Goal: Task Accomplishment & Management: Use online tool/utility

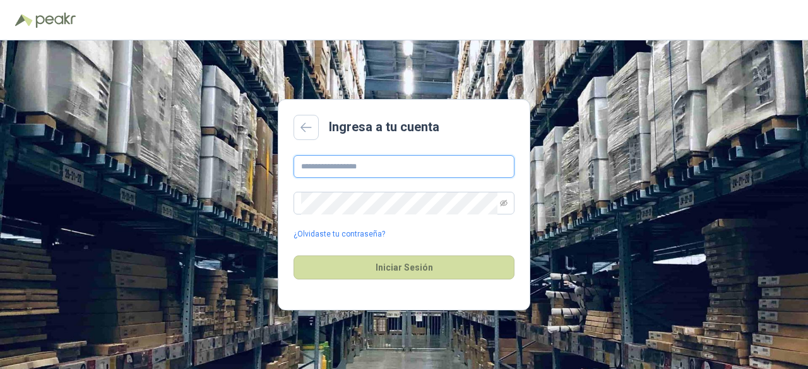
click at [321, 168] on input "text" at bounding box center [404, 166] width 221 height 23
type input "**********"
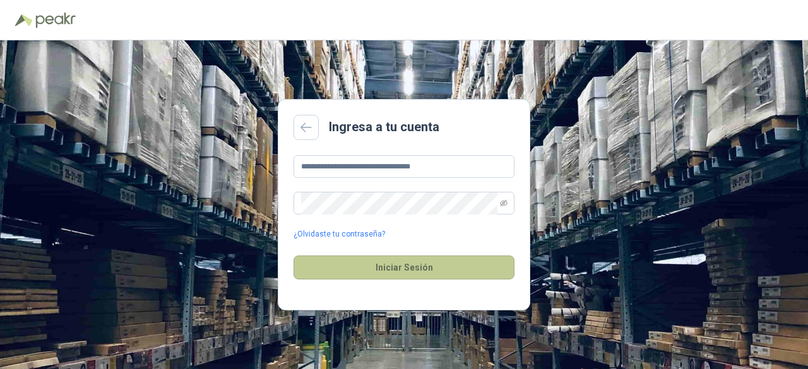
click at [414, 272] on button "Iniciar Sesión" at bounding box center [404, 268] width 221 height 24
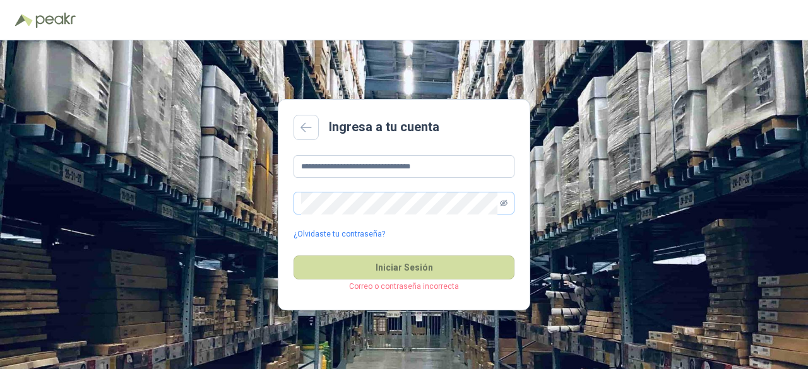
click at [505, 203] on icon "eye-invisible" at bounding box center [504, 203] width 8 height 8
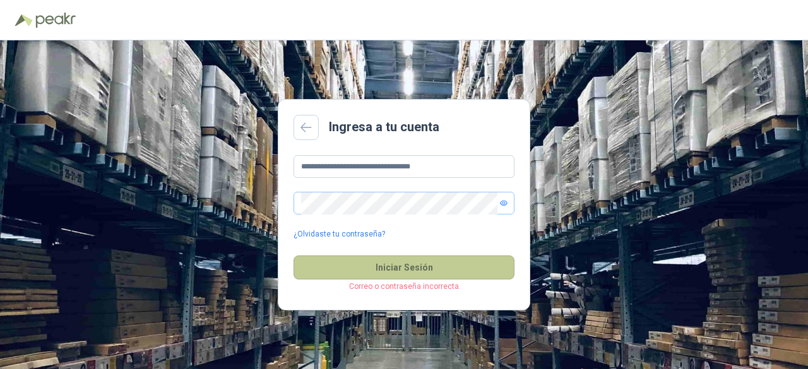
click at [400, 266] on button "Iniciar Sesión" at bounding box center [404, 268] width 221 height 24
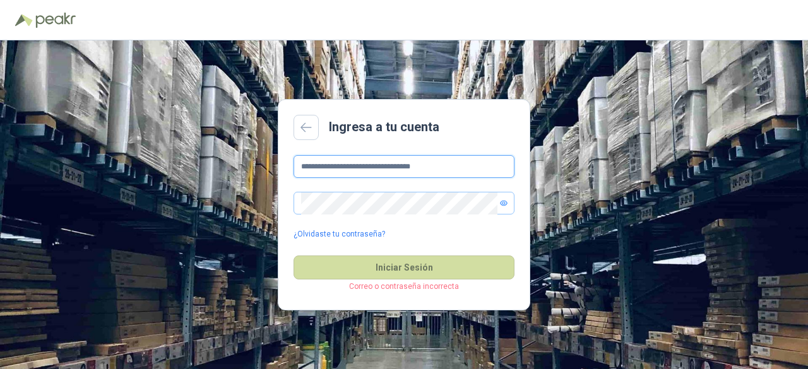
click at [465, 164] on input "**********" at bounding box center [404, 166] width 221 height 23
drag, startPoint x: 465, startPoint y: 164, endPoint x: 253, endPoint y: 187, distance: 213.4
click at [253, 187] on div "**********" at bounding box center [404, 204] width 808 height 329
type input "**********"
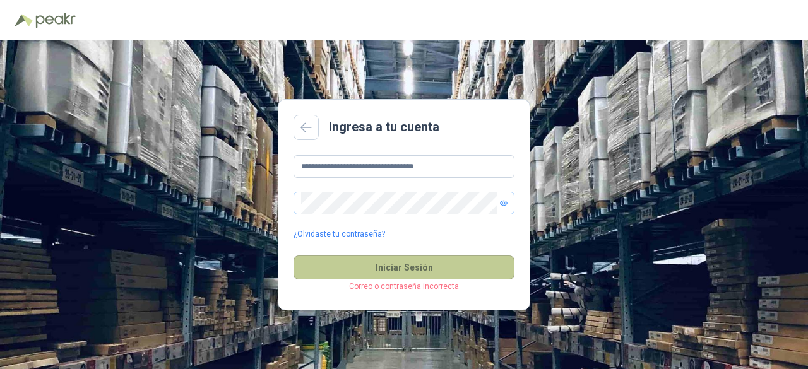
click at [462, 268] on button "Iniciar Sesión" at bounding box center [404, 268] width 221 height 24
click at [427, 263] on button "Iniciar Sesión" at bounding box center [404, 268] width 221 height 24
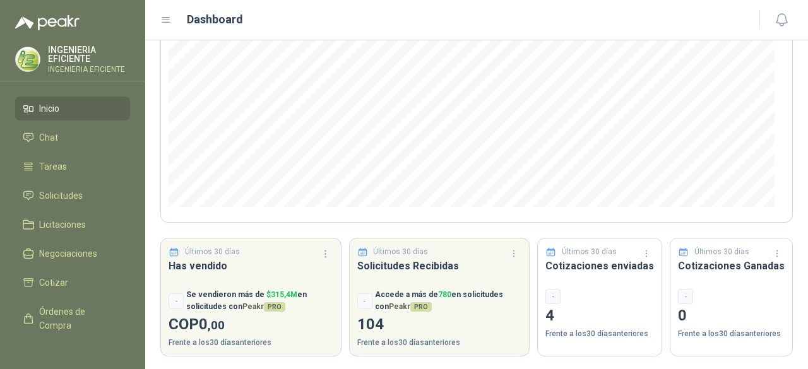
scroll to position [198, 0]
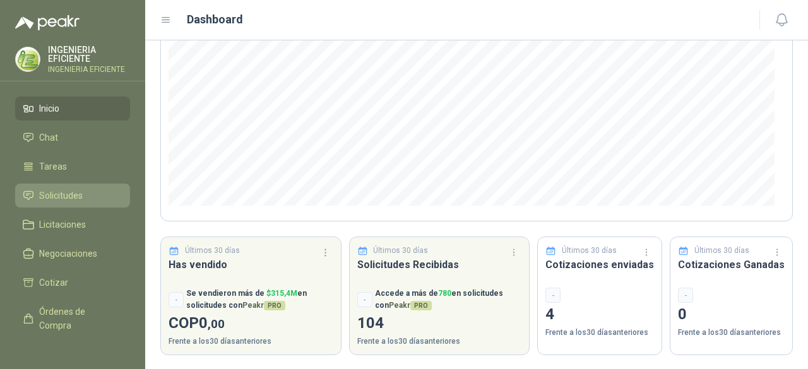
click at [76, 195] on span "Solicitudes" at bounding box center [61, 196] width 44 height 14
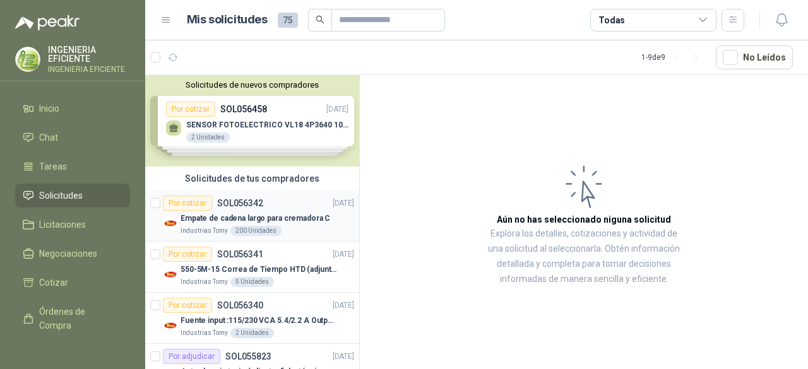
click at [294, 217] on p "Empate de cadena largo para cremadora C" at bounding box center [256, 219] width 150 height 12
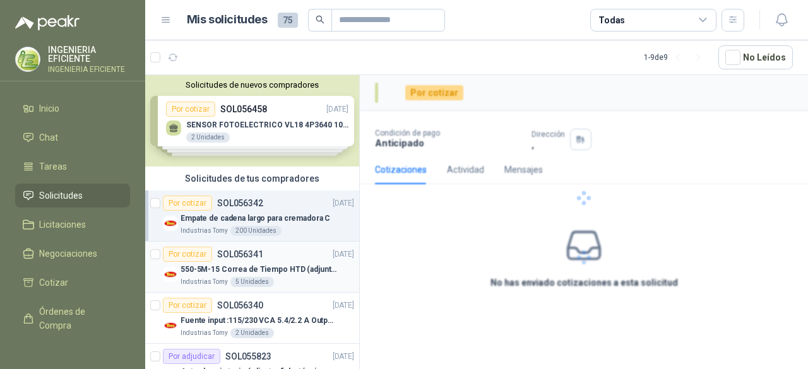
click at [306, 261] on div "Por cotizar SOL056341 [DATE]" at bounding box center [258, 254] width 191 height 15
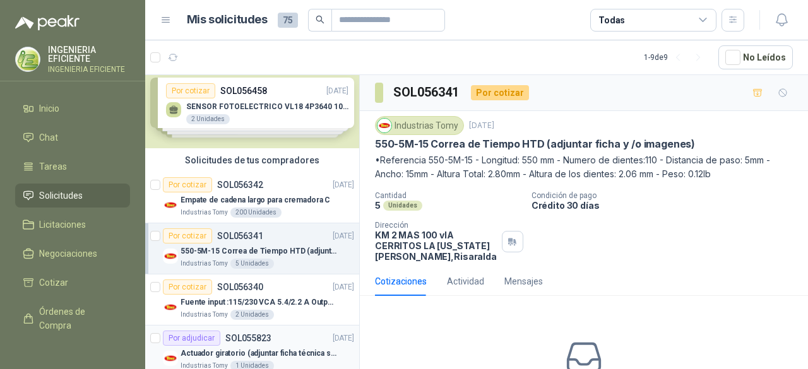
scroll to position [63, 0]
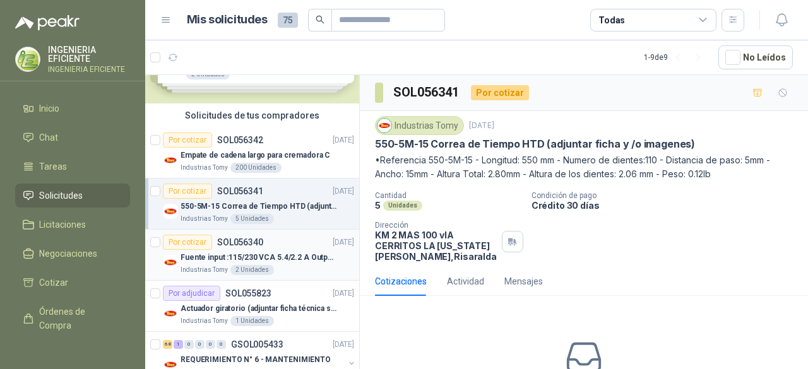
click at [333, 244] on p "[DATE]" at bounding box center [343, 243] width 21 height 12
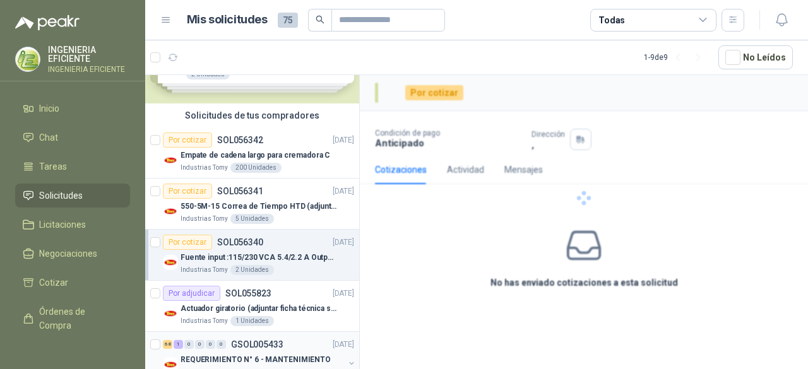
click at [313, 337] on div "68 1 0 0 0 0 GSOL005433 [DATE]" at bounding box center [260, 344] width 194 height 15
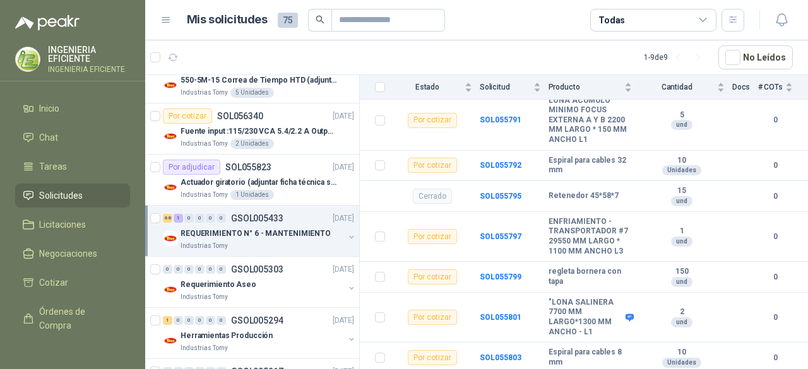
scroll to position [3126, 0]
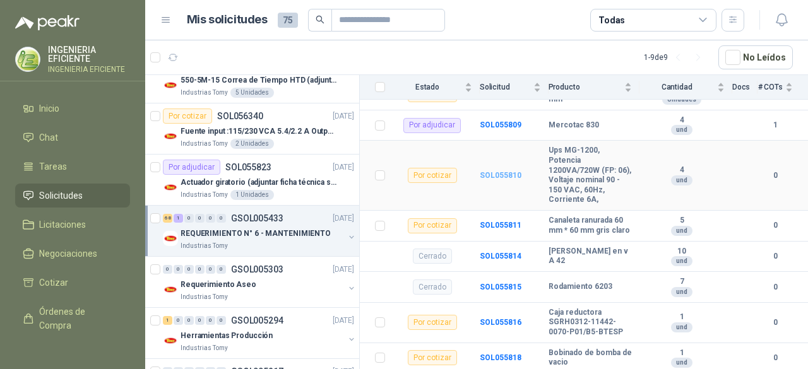
click at [501, 171] on b "SOL055810" at bounding box center [501, 175] width 42 height 9
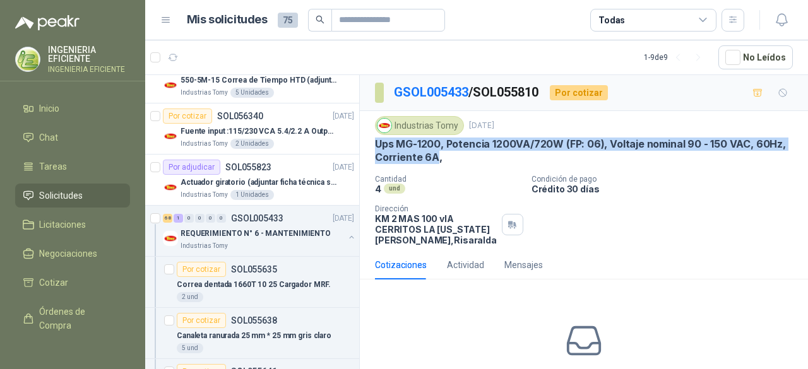
drag, startPoint x: 375, startPoint y: 140, endPoint x: 436, endPoint y: 155, distance: 62.5
click at [436, 155] on p "Ups MG-1200, Potencia 1200VA/720W (FP: 06), Voltaje nominal 90 - 150 VAC, 60Hz,…" at bounding box center [584, 151] width 418 height 27
copy p "Ups MG-1200, Potencia 1200VA/720W (FP: 06), Voltaje nominal 90 - 150 VAC, 60Hz,…"
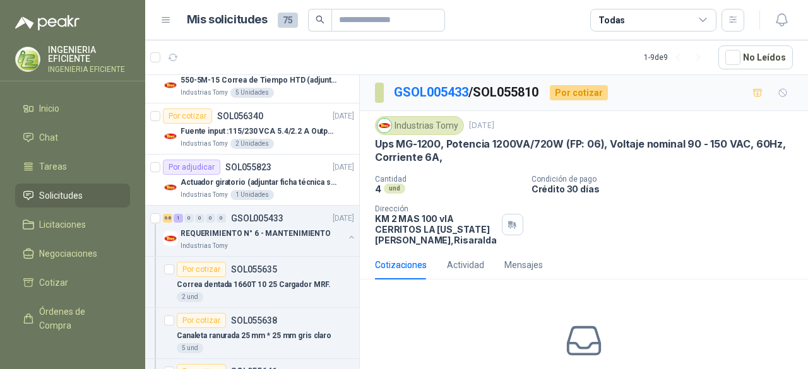
click at [684, 170] on div "Industrias Tomy [DATE] Ups MG-1200, Potencia 1200VA/720W (FP: 06), Voltaje nomi…" at bounding box center [584, 180] width 418 height 129
click at [547, 225] on div "Cantidad 4 und Condición de pago Crédito 30 días Dirección KM 2 MAS 100 vIA CE…" at bounding box center [584, 210] width 418 height 71
click at [495, 290] on div "No has enviado cotizaciones a esta solicitud Cotizar" at bounding box center [584, 370] width 448 height 161
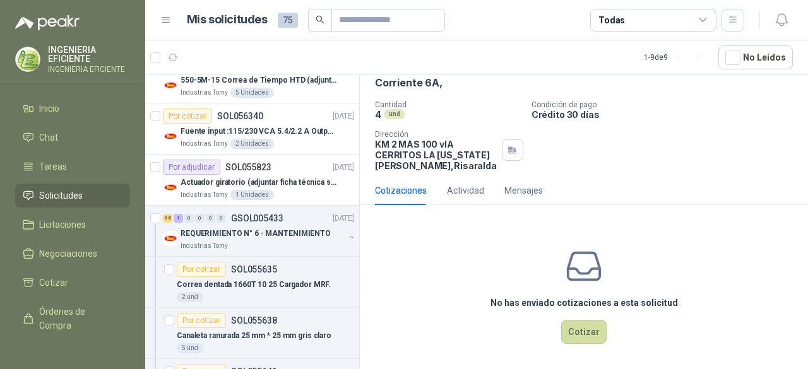
scroll to position [76, 0]
click at [584, 333] on button "Cotizar" at bounding box center [583, 331] width 45 height 24
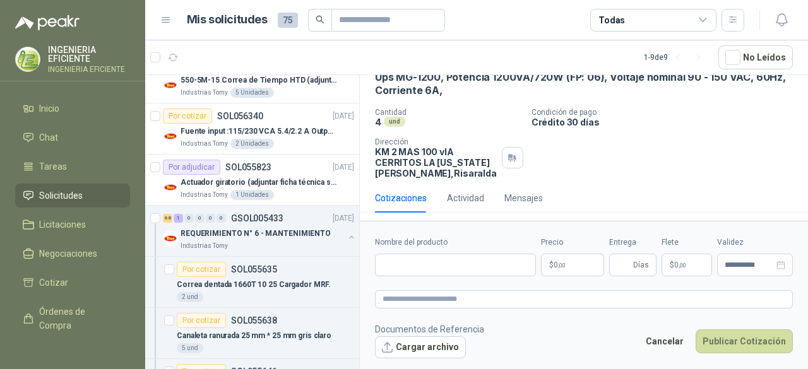
scroll to position [67, 0]
click at [444, 350] on button "Cargar archivo" at bounding box center [420, 347] width 91 height 23
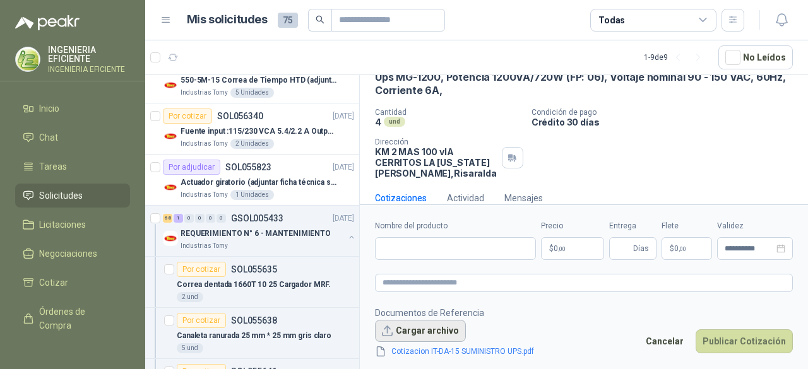
scroll to position [76, 0]
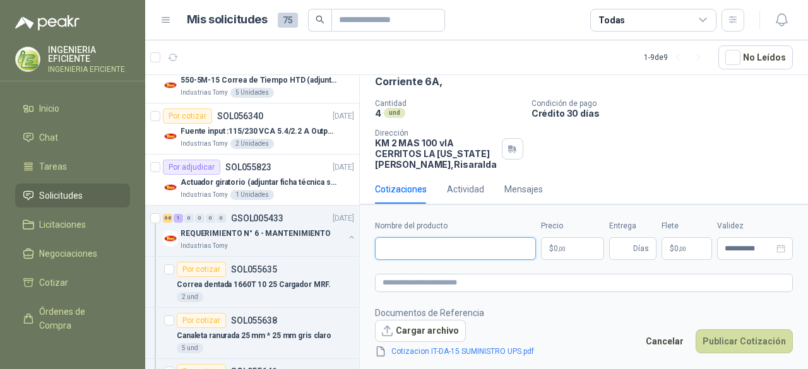
click at [395, 244] on input "Nombre del producto" at bounding box center [455, 248] width 161 height 23
type input "**********"
drag, startPoint x: 446, startPoint y: 251, endPoint x: 330, endPoint y: 250, distance: 116.2
click at [330, 250] on div "Solicitudes de nuevos compradores Por cotizar SOL056458 [DATE] SENSOR FOTOELECT…" at bounding box center [476, 223] width 663 height 299
type input "**********"
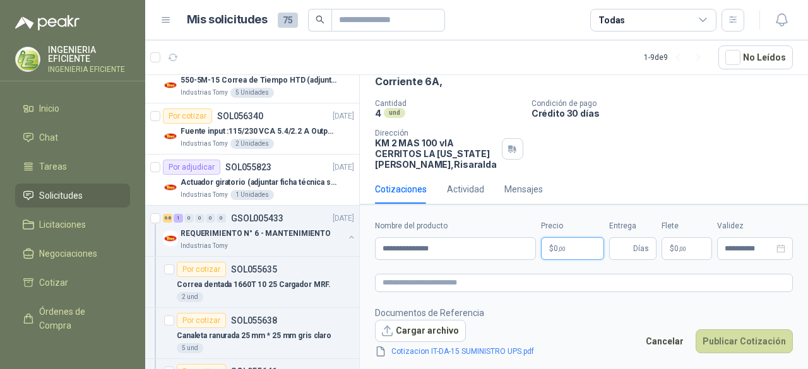
click at [595, 240] on p "$ 0 ,00" at bounding box center [572, 248] width 63 height 23
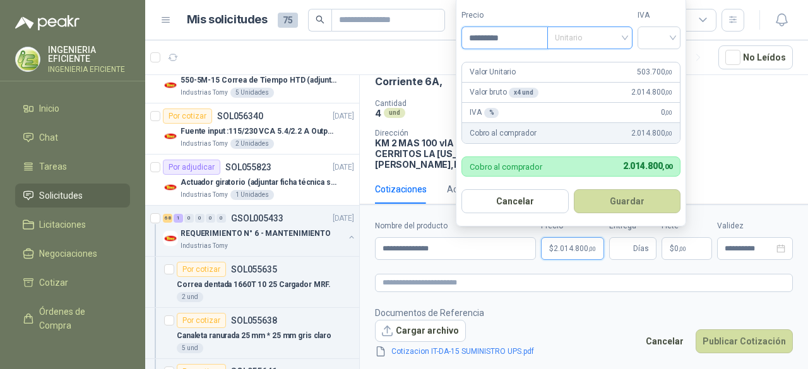
click at [625, 47] on span "Unitario" at bounding box center [590, 37] width 70 height 19
type input "*********"
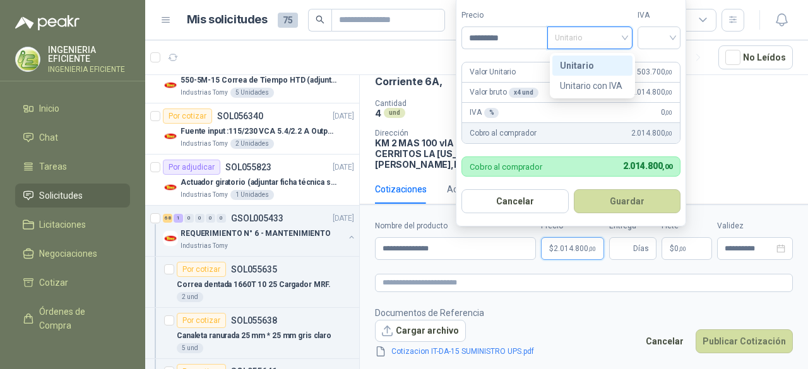
click at [614, 57] on div "Unitario" at bounding box center [592, 66] width 80 height 20
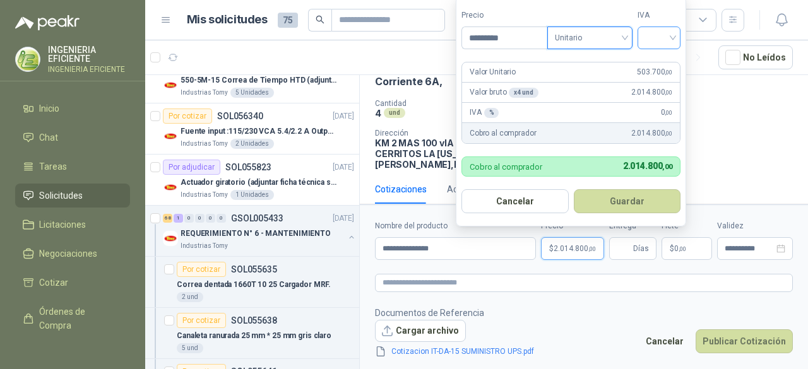
click at [648, 39] on input "search" at bounding box center [659, 36] width 28 height 19
click at [650, 59] on div "19%" at bounding box center [661, 66] width 23 height 14
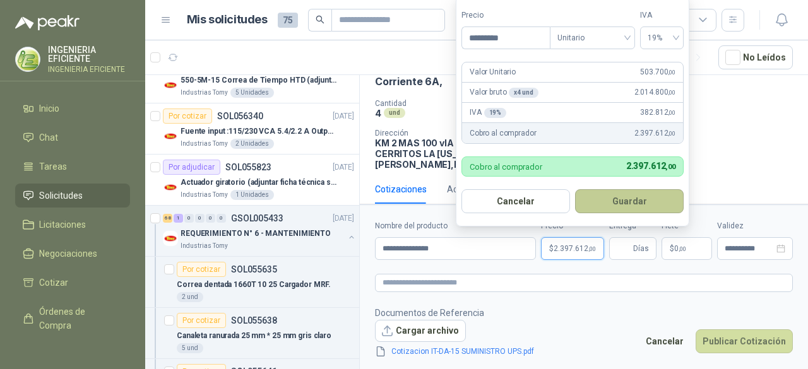
click at [638, 199] on button "Guardar" at bounding box center [629, 201] width 109 height 24
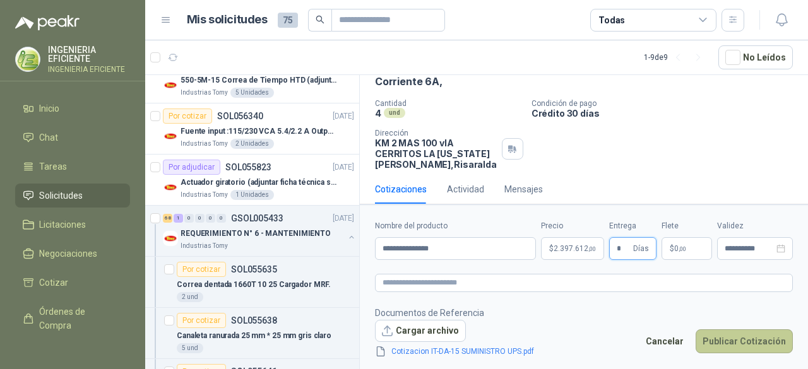
type input "*"
click at [741, 339] on button "Publicar Cotización" at bounding box center [744, 342] width 97 height 24
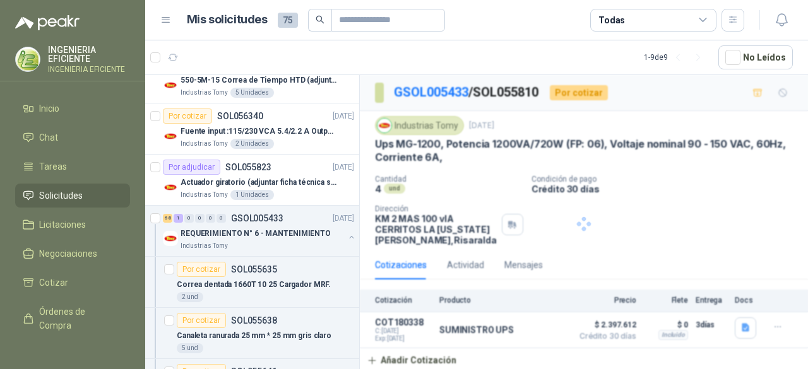
scroll to position [0, 0]
click at [289, 242] on div "Industrias Tomy" at bounding box center [263, 246] width 164 height 10
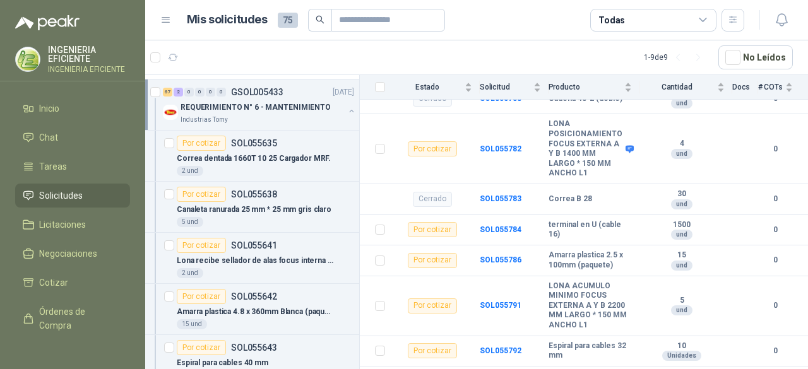
scroll to position [2621, 0]
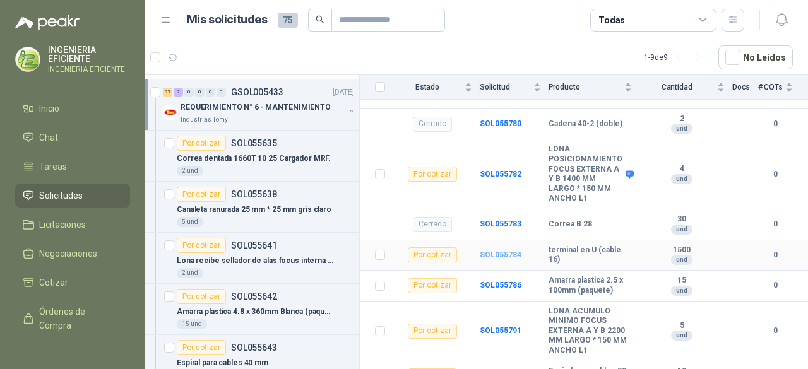
click at [504, 259] on b "SOL055784" at bounding box center [501, 255] width 42 height 9
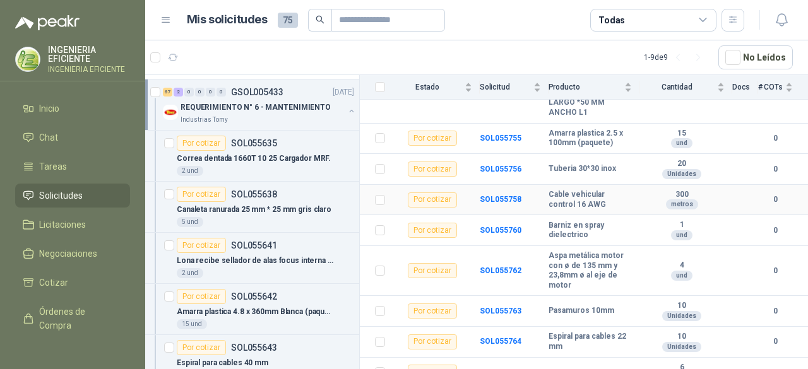
scroll to position [2273, 0]
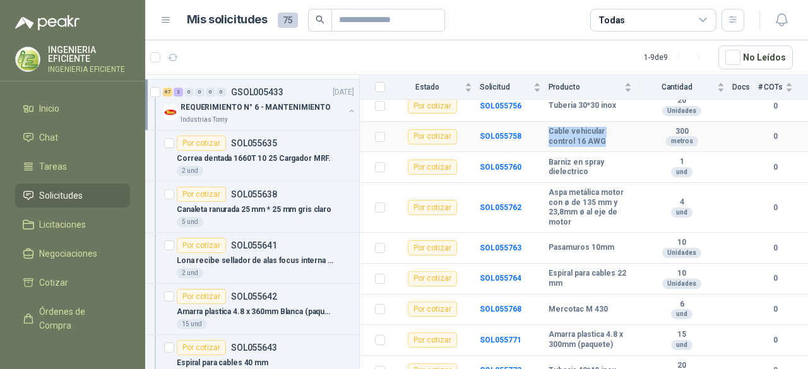
drag, startPoint x: 601, startPoint y: 164, endPoint x: 541, endPoint y: 158, distance: 60.2
click at [541, 153] on tr "Por cotizar SOL055758 Cable vehicular control 16 AWG 300 metros 0" at bounding box center [584, 137] width 448 height 31
copy tr "Cable vehicular control 16 AWG"
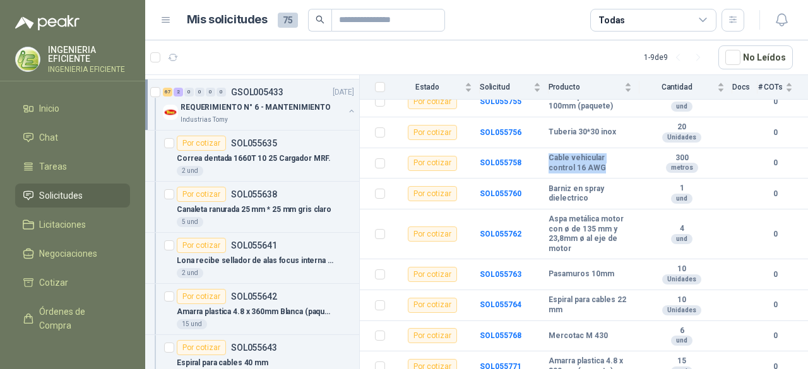
scroll to position [2242, 0]
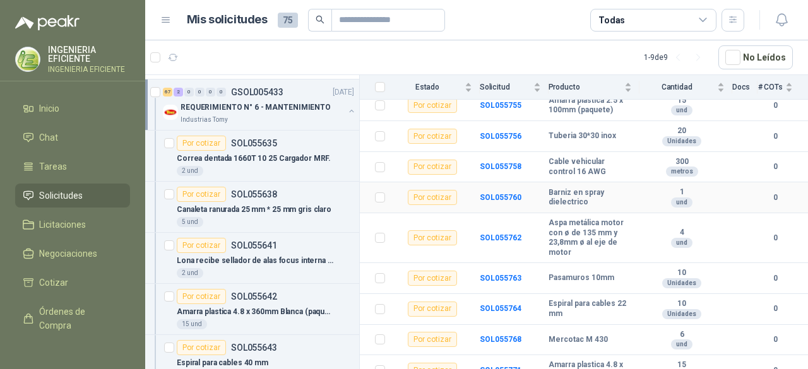
click at [626, 213] on td "Barniz en spray dielectrico" at bounding box center [594, 197] width 91 height 31
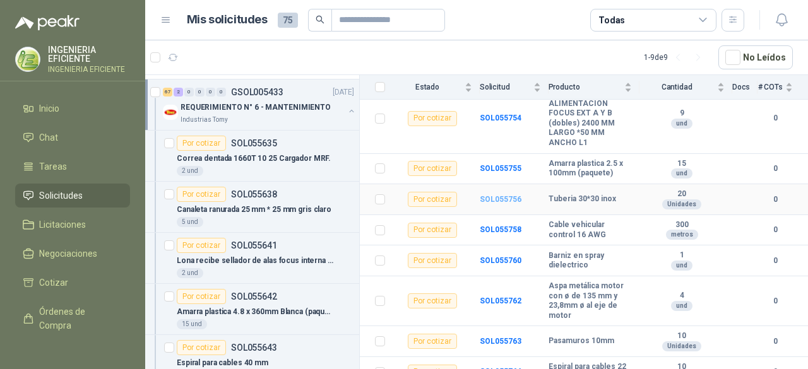
click at [509, 204] on b "SOL055756" at bounding box center [501, 199] width 42 height 9
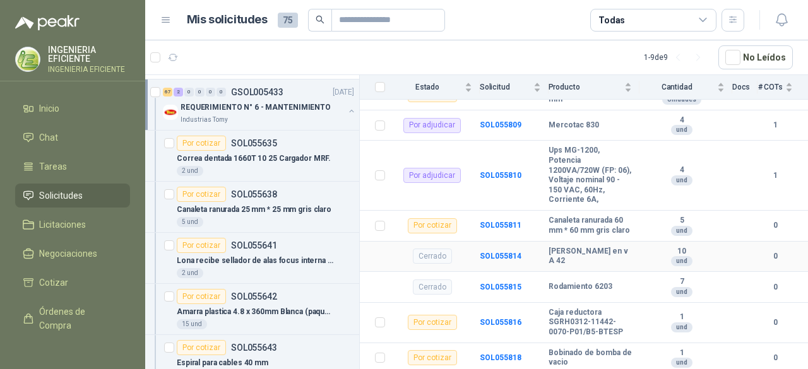
scroll to position [3000, 0]
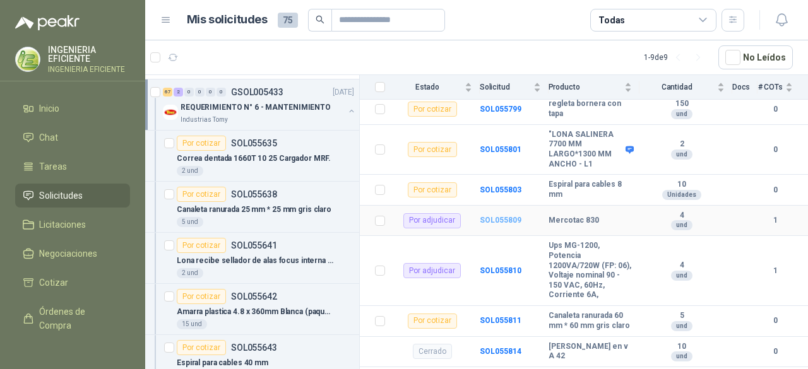
click at [491, 225] on b "SOL055809" at bounding box center [501, 220] width 42 height 9
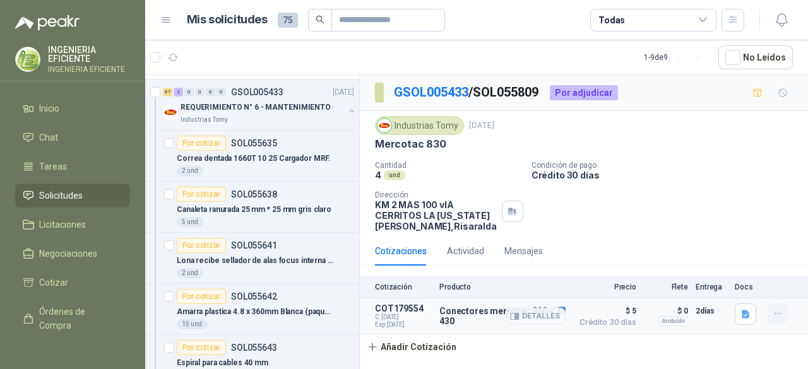
click at [778, 314] on icon "button" at bounding box center [778, 314] width 11 height 11
click at [778, 287] on button "Eliminar" at bounding box center [752, 285] width 101 height 20
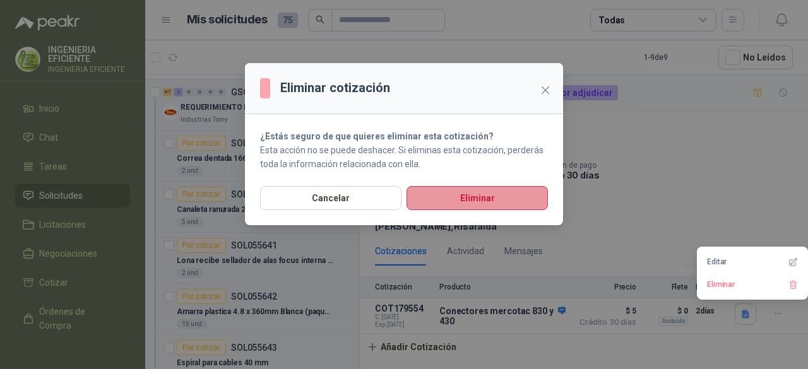
click at [506, 194] on button "Eliminar" at bounding box center [477, 198] width 141 height 24
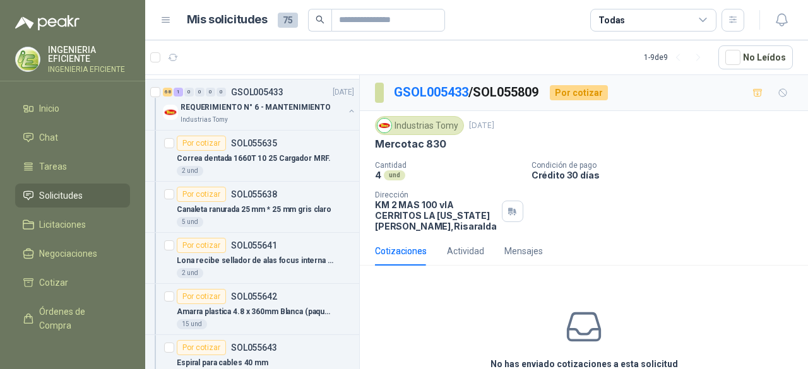
click at [733, 177] on p "Crédito 30 días" at bounding box center [667, 175] width 271 height 11
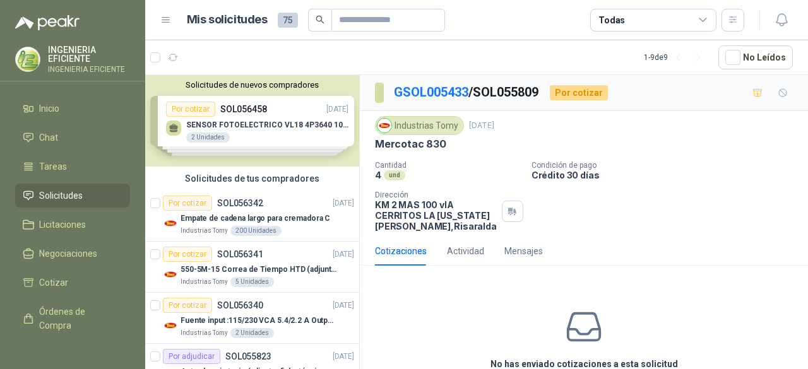
click at [241, 20] on h1 "Mis solicitudes" at bounding box center [227, 20] width 81 height 18
click at [284, 21] on span "75" at bounding box center [288, 20] width 20 height 15
click at [259, 131] on div "Solicitudes de nuevos compradores Por cotizar SOL056458 [DATE] SENSOR FOTOELECT…" at bounding box center [252, 121] width 214 height 92
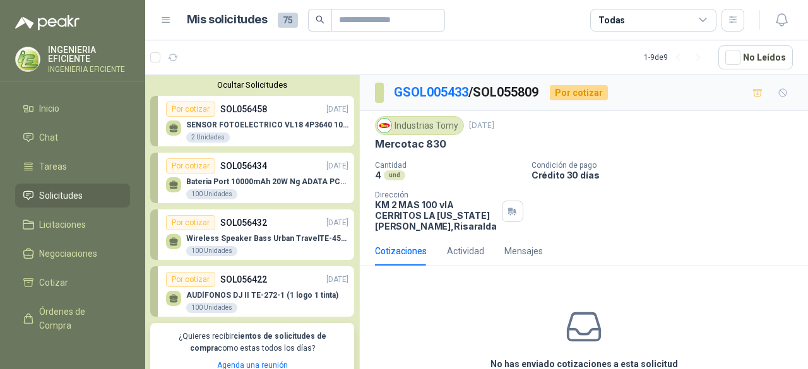
click at [312, 126] on p "SENSOR FOTOELECTRICO VL18 4P3640 10 30 V" at bounding box center [267, 125] width 162 height 9
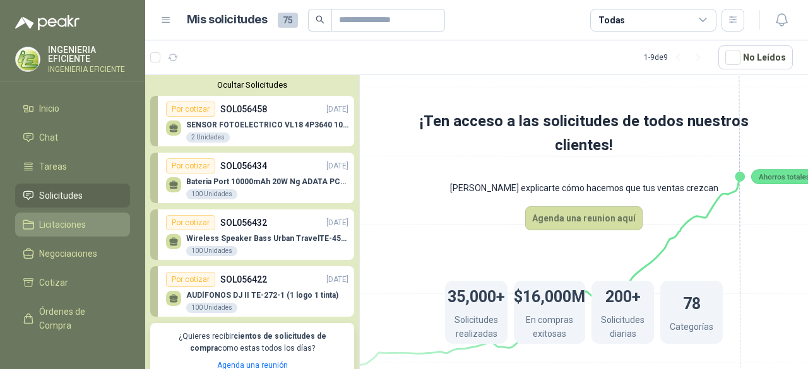
click at [71, 218] on span "Licitaciones" at bounding box center [62, 225] width 47 height 14
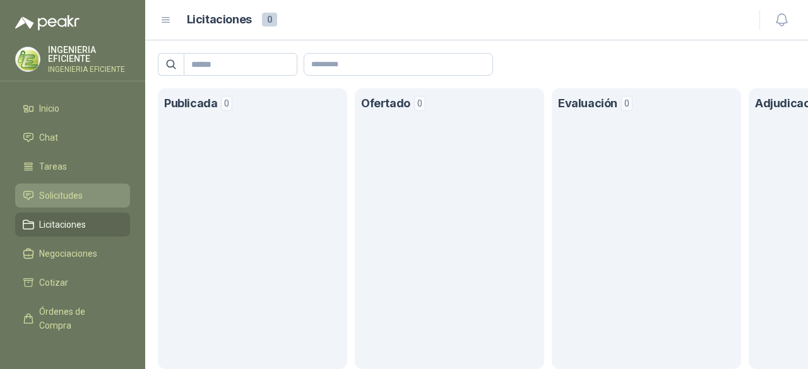
click at [61, 192] on span "Solicitudes" at bounding box center [61, 196] width 44 height 14
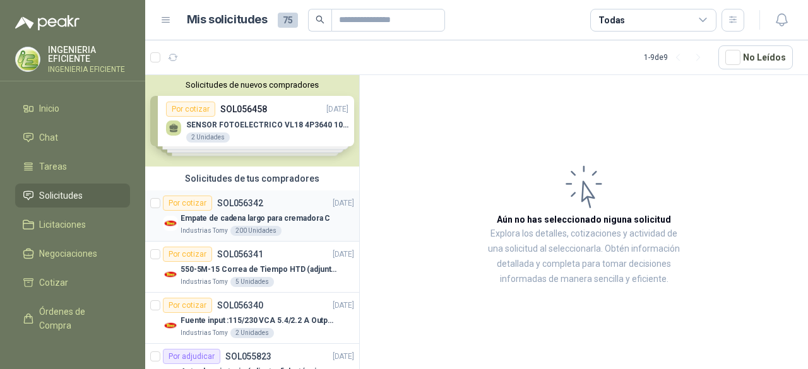
drag, startPoint x: 243, startPoint y: 200, endPoint x: 254, endPoint y: 206, distance: 12.5
click at [243, 200] on p "SOL056342" at bounding box center [240, 203] width 46 height 9
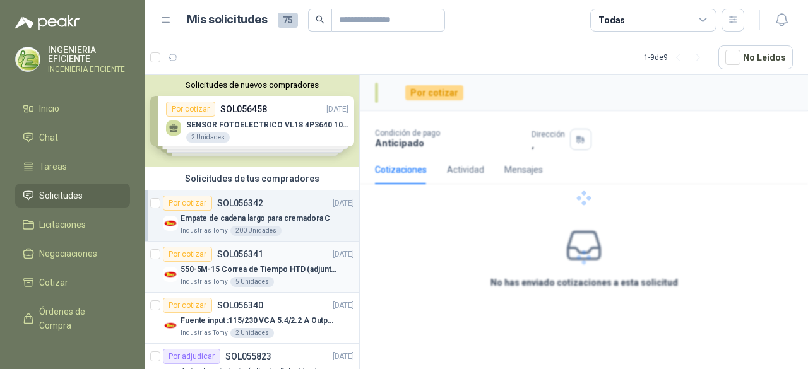
click at [289, 264] on p "550-5M-15 Correa de Tiempo HTD (adjuntar ficha y /o imagenes)" at bounding box center [259, 270] width 157 height 12
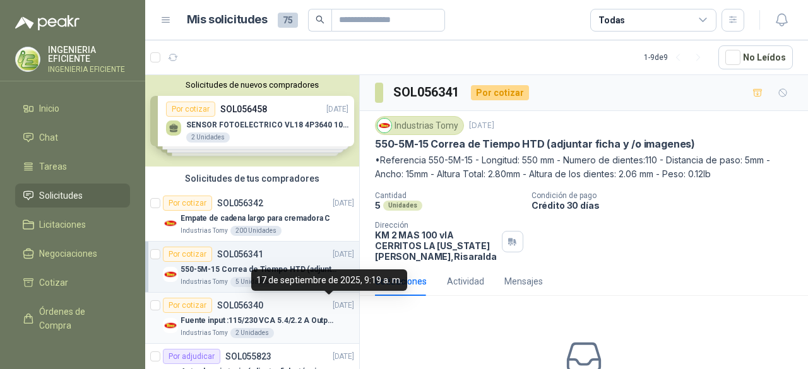
click at [333, 306] on p "[DATE]" at bounding box center [343, 306] width 21 height 12
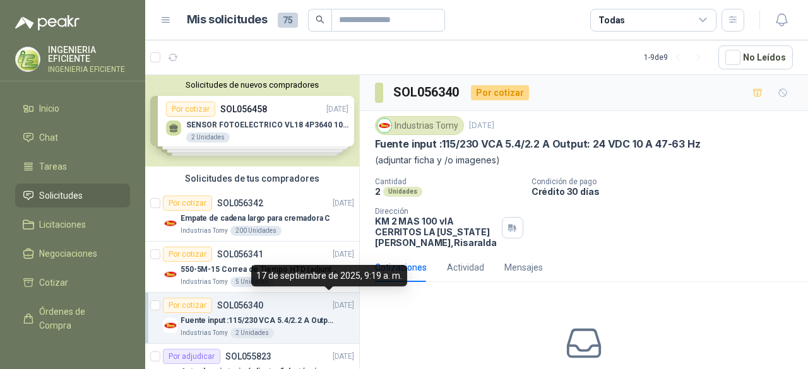
scroll to position [63, 0]
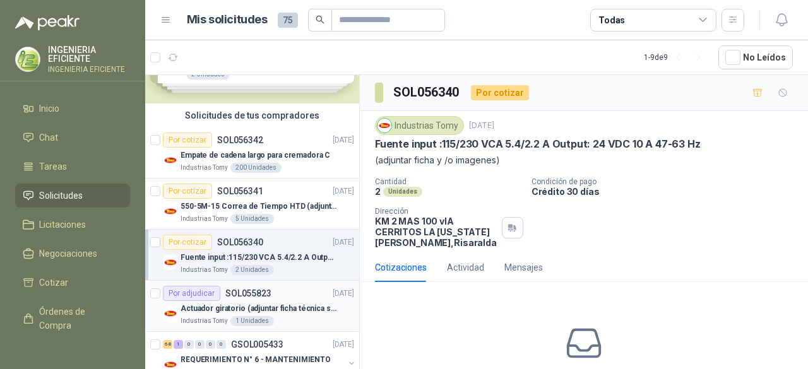
click at [294, 303] on p "Actuador giratorio (adjuntar ficha técnica si es diferente a festo)" at bounding box center [259, 309] width 157 height 12
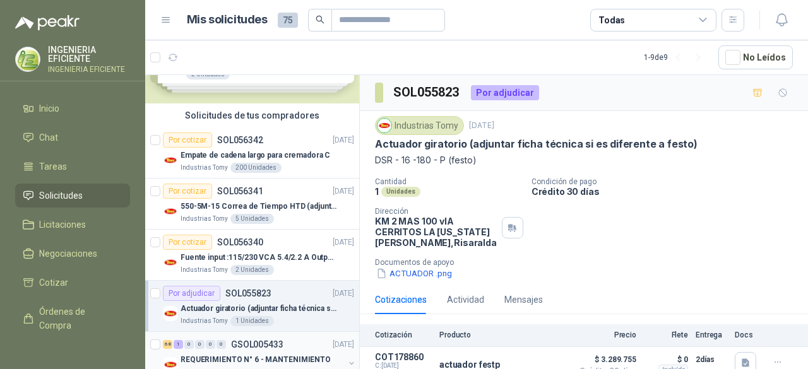
scroll to position [126, 0]
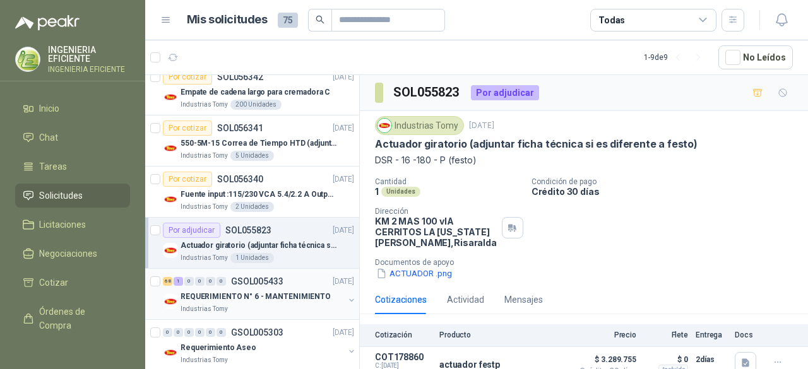
click at [286, 304] on div "Industrias Tomy" at bounding box center [263, 309] width 164 height 10
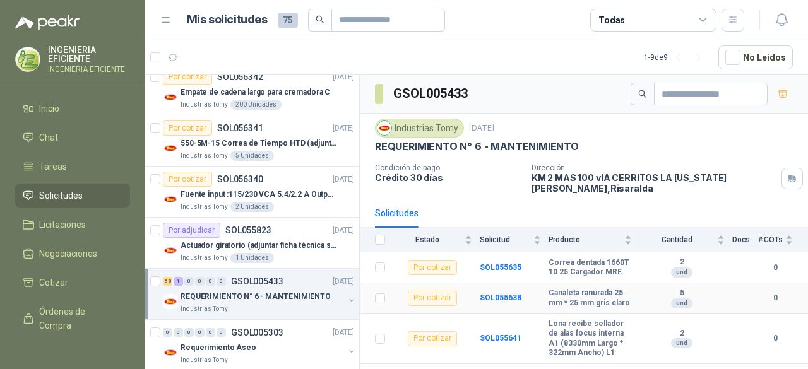
scroll to position [152, 0]
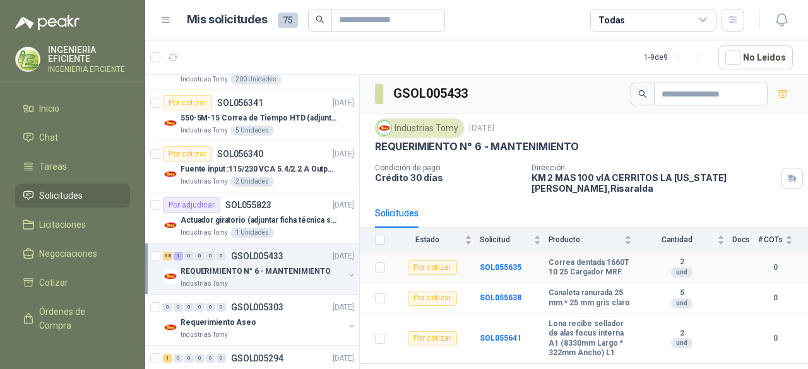
click at [785, 274] on td "0" at bounding box center [783, 268] width 51 height 31
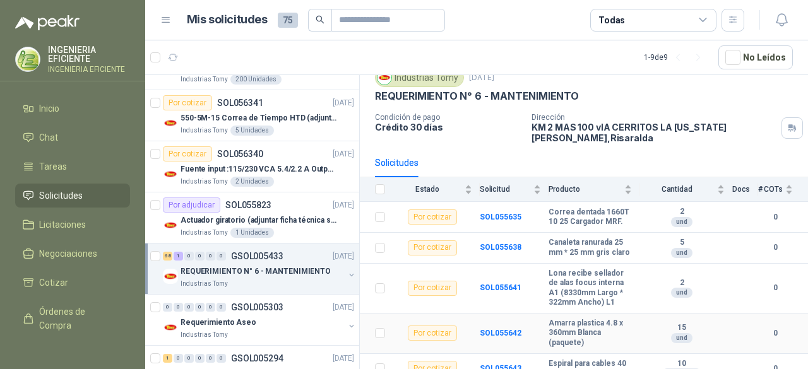
scroll to position [0, 0]
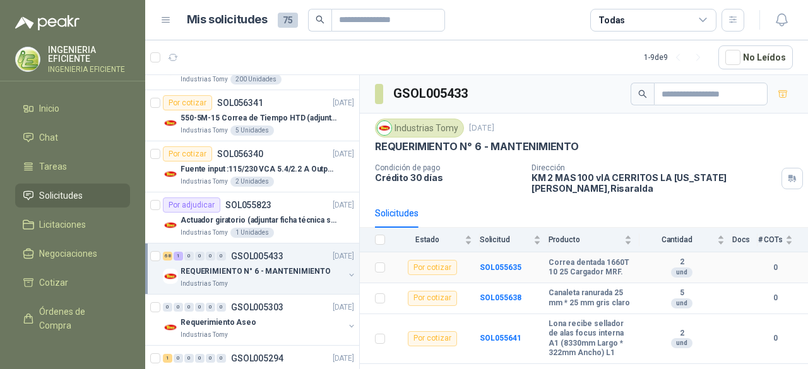
click at [785, 274] on td "0" at bounding box center [783, 268] width 51 height 31
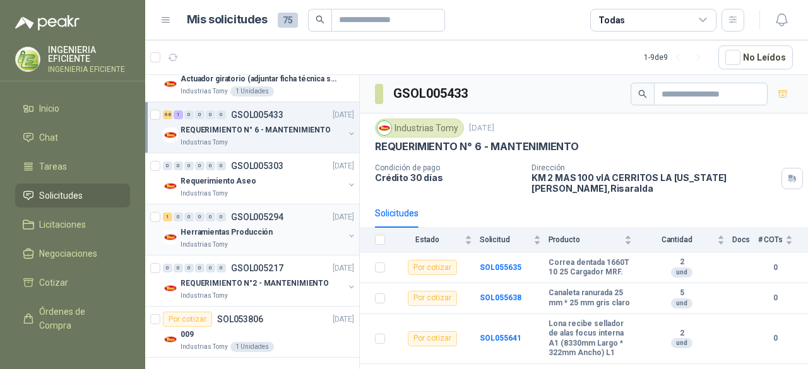
click at [259, 240] on div "Industrias Tomy" at bounding box center [263, 245] width 164 height 10
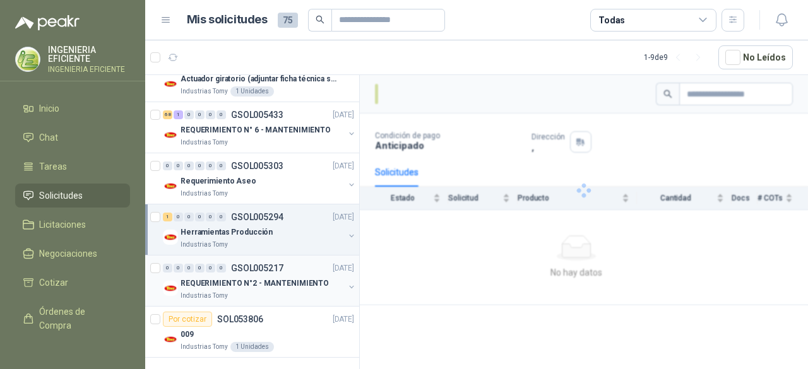
click at [277, 266] on p "GSOL005217" at bounding box center [257, 268] width 52 height 9
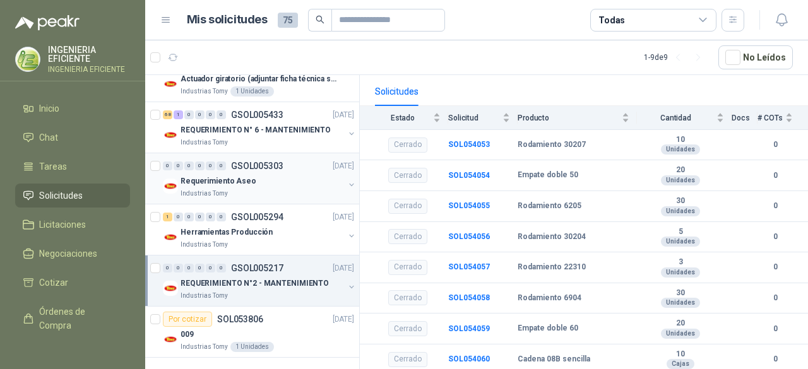
scroll to position [230, 0]
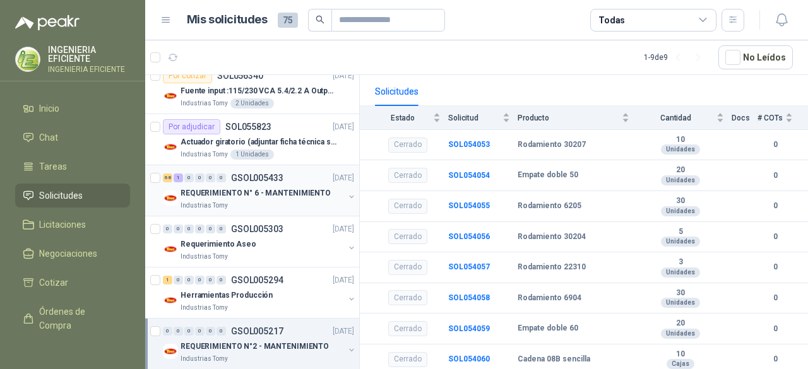
click at [296, 198] on div "REQUERIMIENTO N° 6 - MANTENIMIENTO" at bounding box center [263, 193] width 164 height 15
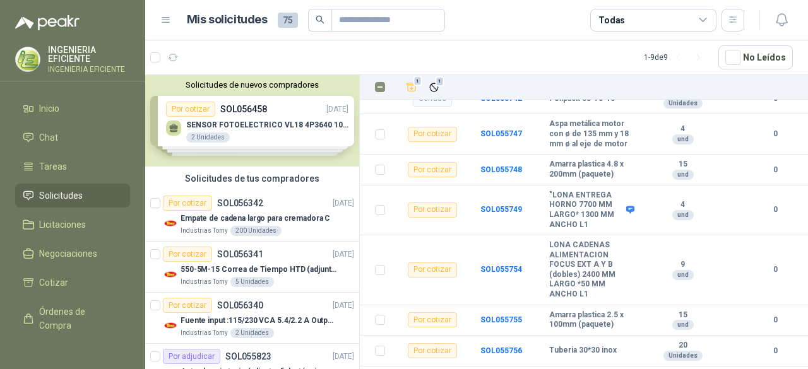
scroll to position [1927, 0]
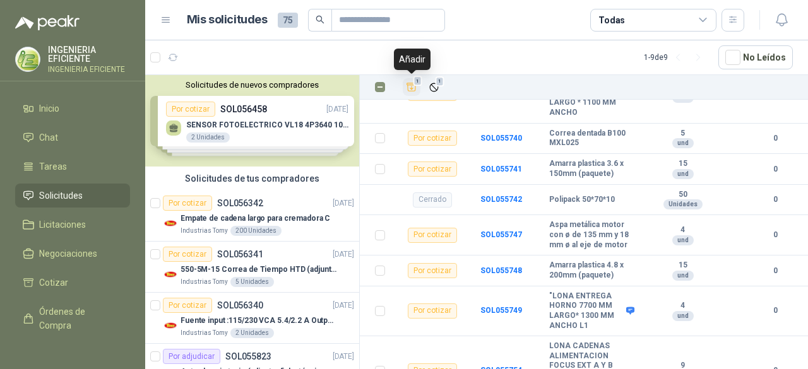
click at [408, 84] on icon "Añadir" at bounding box center [411, 87] width 9 height 8
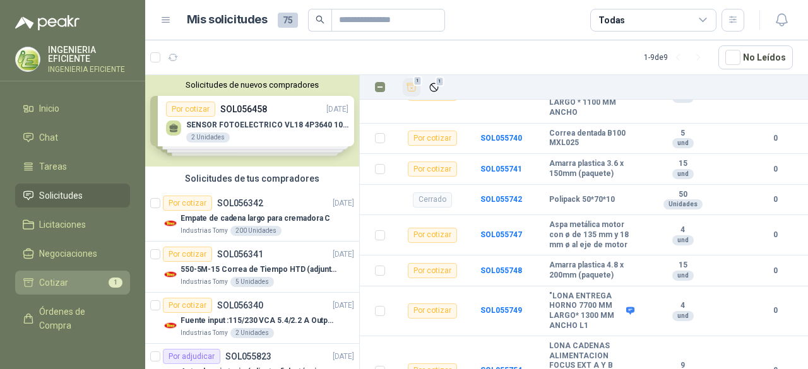
click at [78, 282] on li "Cotizar 1" at bounding box center [73, 283] width 100 height 14
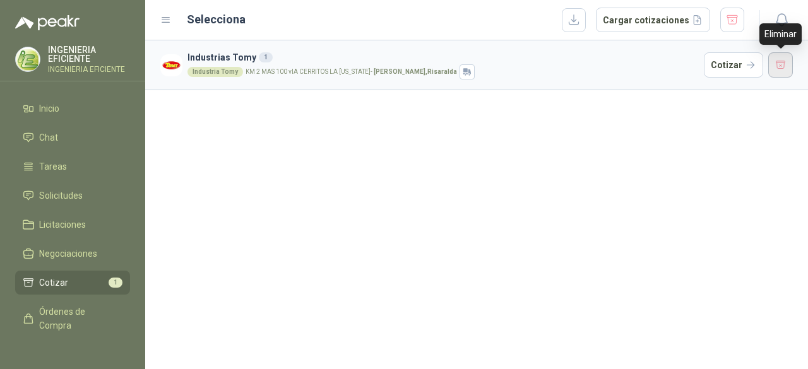
click at [788, 64] on button "button" at bounding box center [780, 64] width 25 height 25
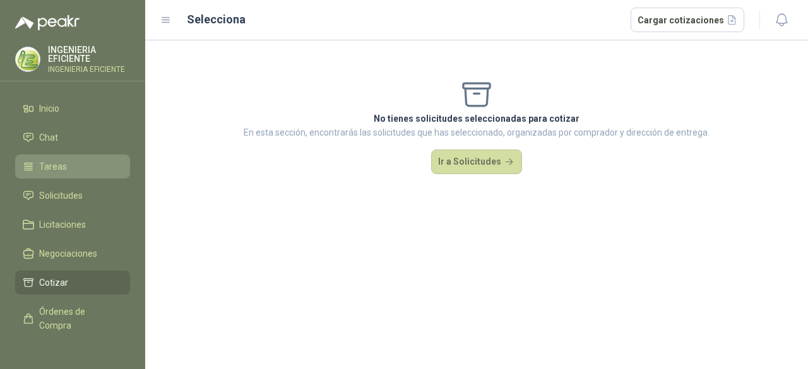
click at [61, 160] on span "Tareas" at bounding box center [53, 167] width 28 height 14
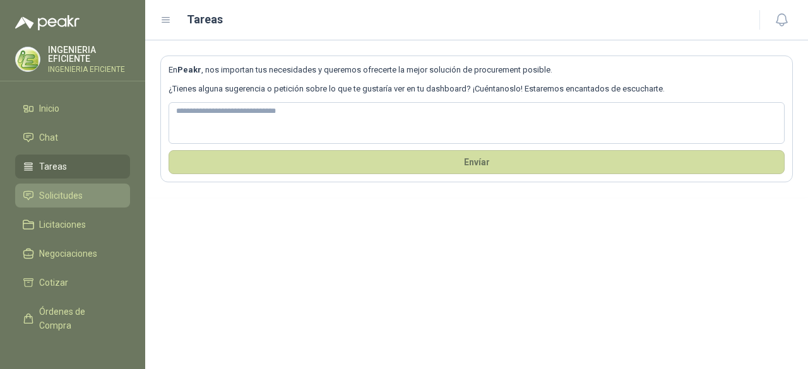
click at [82, 199] on span "Solicitudes" at bounding box center [61, 196] width 44 height 14
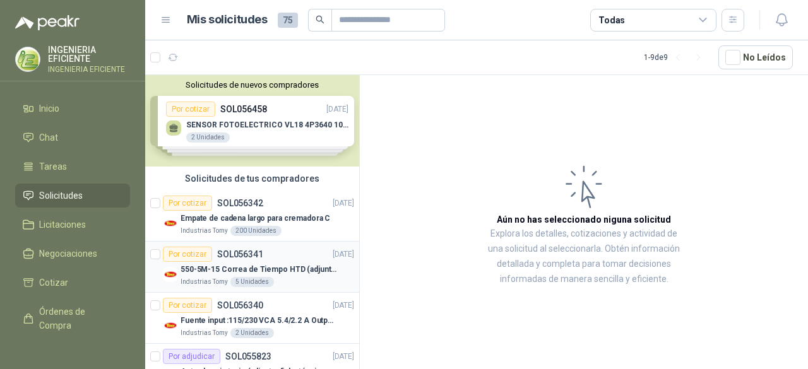
scroll to position [126, 0]
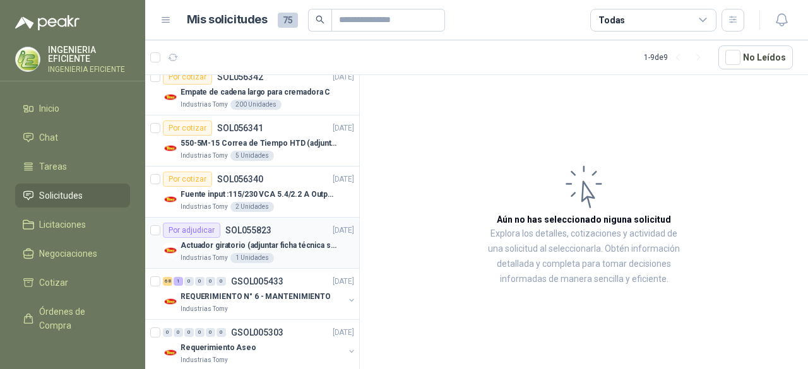
click at [317, 240] on p "Actuador giratorio (adjuntar ficha técnica si es diferente a festo)" at bounding box center [259, 246] width 157 height 12
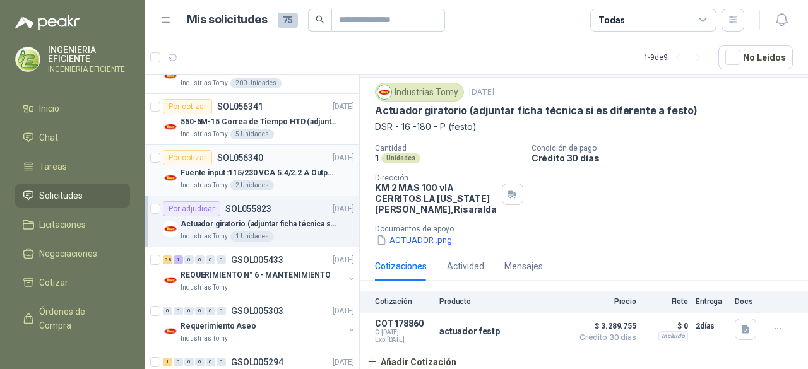
scroll to position [189, 0]
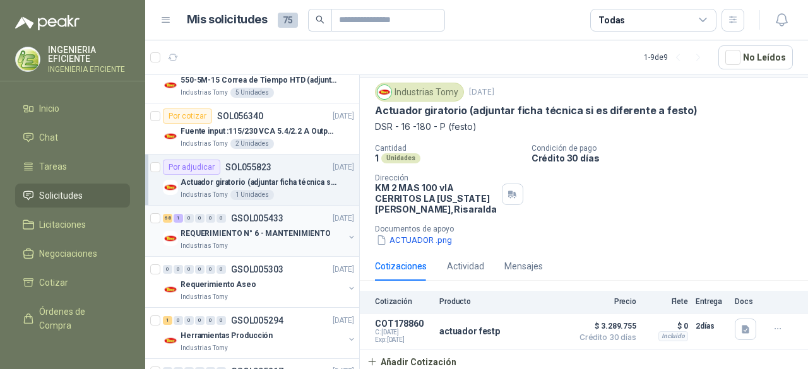
click at [299, 228] on p "REQUERIMIENTO N° 6 - MANTENIMIENTO" at bounding box center [256, 234] width 150 height 12
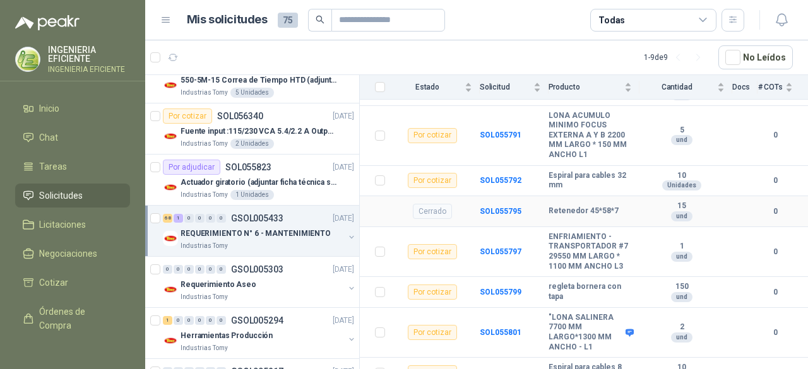
scroll to position [2937, 0]
